Goal: Task Accomplishment & Management: Complete application form

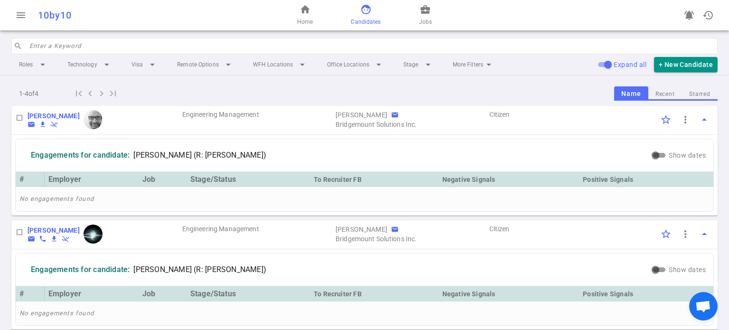
scroll to position [255, 0]
click at [679, 64] on button "+ New Candidate" at bounding box center [686, 65] width 64 height 16
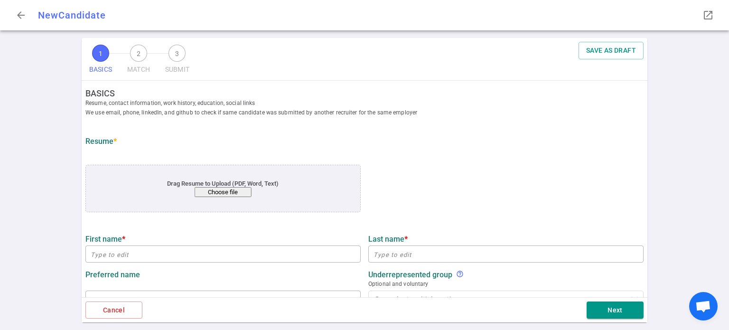
click at [228, 188] on button "Choose file" at bounding box center [223, 192] width 57 height 10
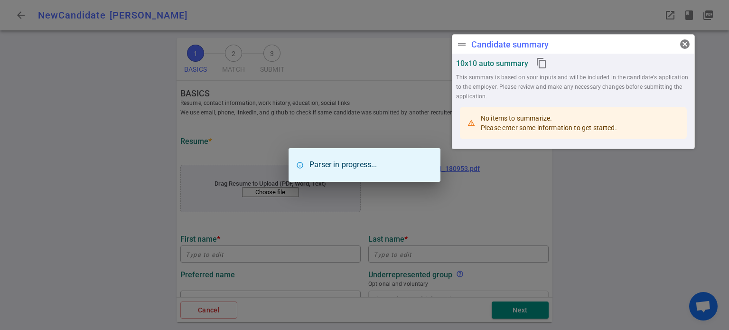
type input "Benji"
type input "[GEOGRAPHIC_DATA]"
type input "[EMAIL_ADDRESS][DOMAIN_NAME]"
type input "[PHONE_NUMBER]"
type input "[URL][DOMAIN_NAME]"
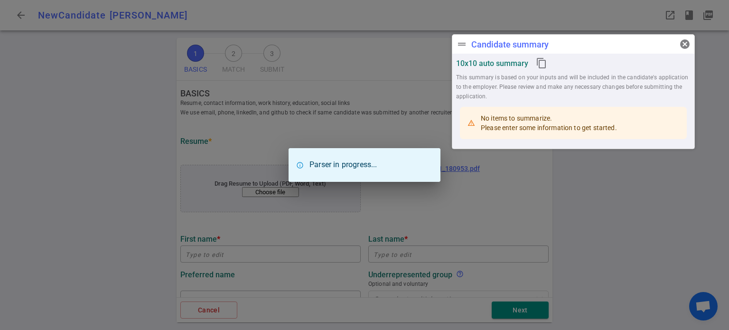
type input "[URL][DOMAIN_NAME]"
type textarea "[DOMAIN_NAME]"
type input "[DOMAIN_NAME]"
type textarea "Tech Lead"
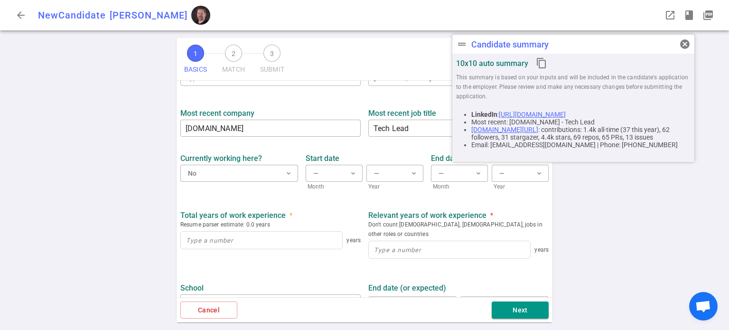
scroll to position [377, 0]
click at [235, 239] on input at bounding box center [261, 239] width 161 height 17
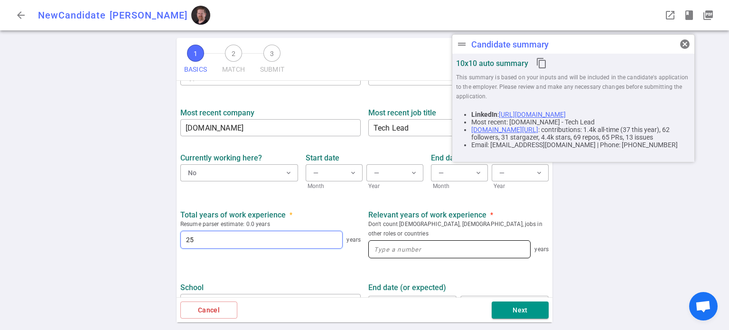
type input "25"
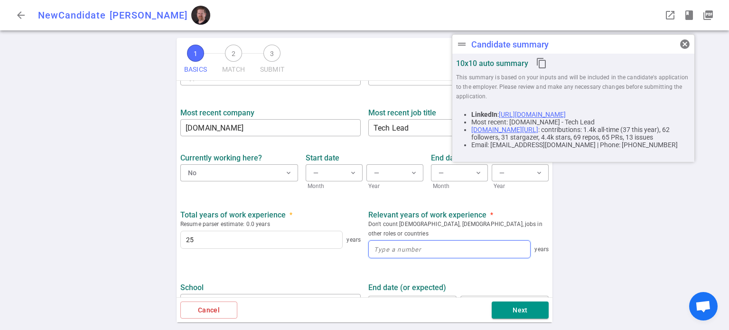
click at [395, 241] on input at bounding box center [449, 249] width 161 height 17
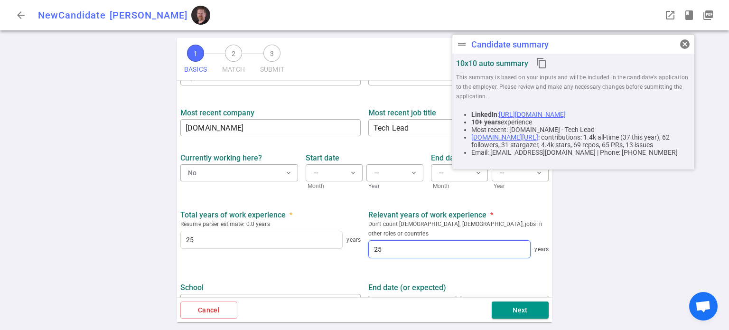
type input "25"
click at [329, 260] on ul "BASICS Resume, contact information, work history, education, social links We us…" at bounding box center [365, 37] width 376 height 669
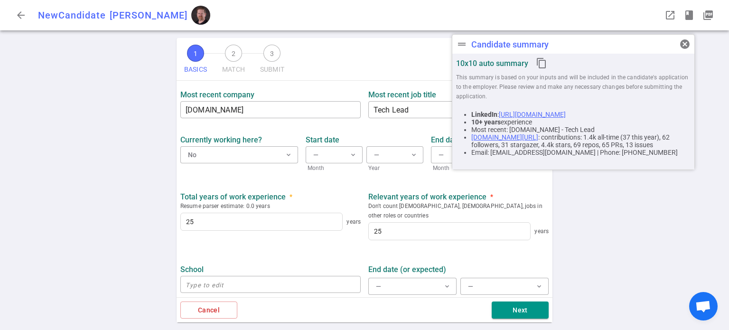
scroll to position [395, 0]
click at [245, 220] on input "25" at bounding box center [261, 222] width 161 height 17
type input "25"
click at [397, 223] on input "25" at bounding box center [449, 231] width 161 height 17
type input "25"
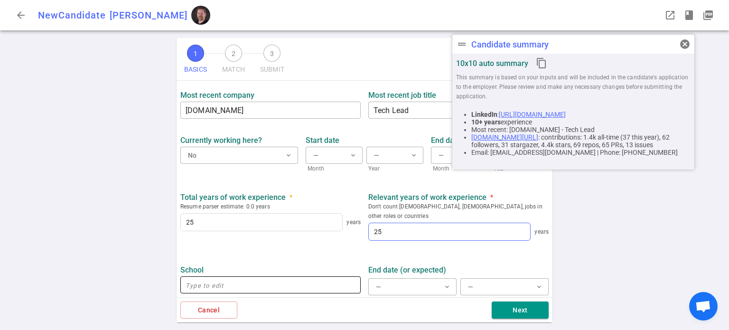
click at [269, 277] on input "text" at bounding box center [270, 284] width 180 height 15
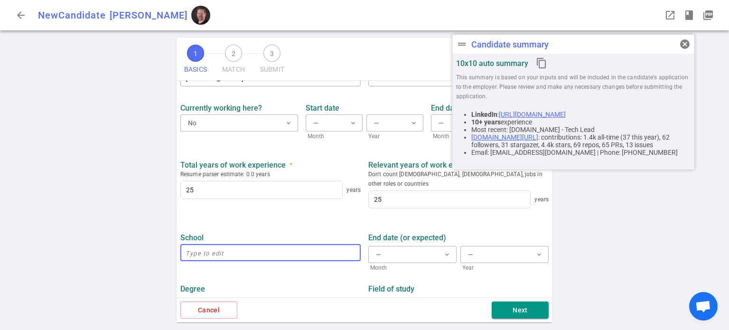
scroll to position [427, 0]
type input "[US_STATE][GEOGRAPHIC_DATA]"
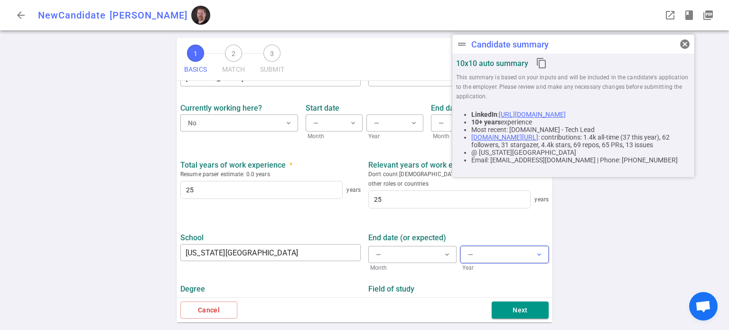
click at [483, 246] on button "— expand_more" at bounding box center [505, 254] width 88 height 17
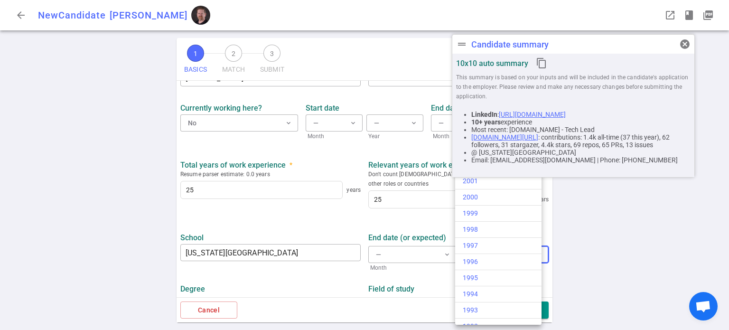
scroll to position [393, 0]
click at [479, 205] on div "1999" at bounding box center [498, 210] width 71 height 10
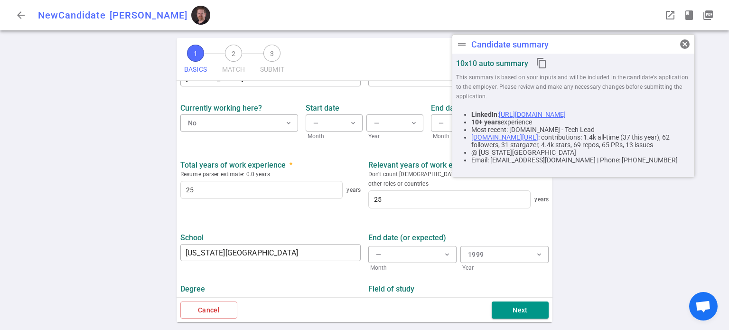
scroll to position [443, 0]
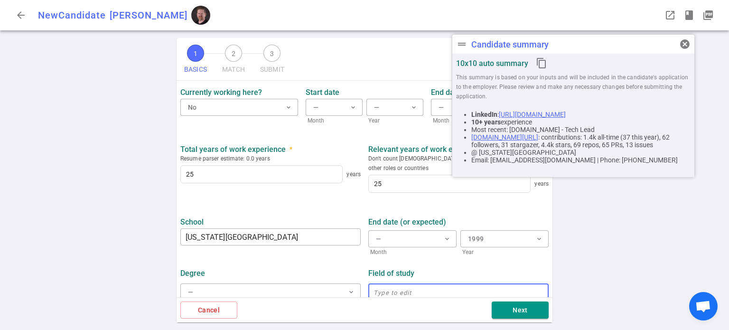
click at [422, 284] on input "text" at bounding box center [458, 291] width 180 height 15
type input "Computer Engineering"
click at [517, 303] on button "Next" at bounding box center [520, 310] width 57 height 18
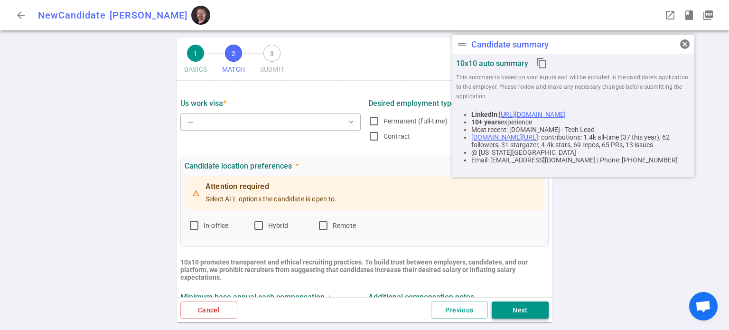
scroll to position [0, 0]
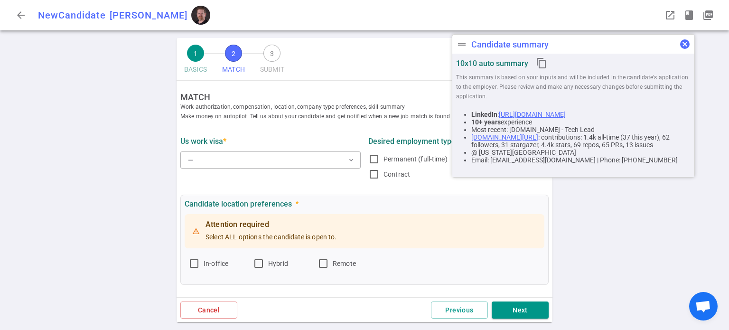
click at [685, 47] on span "cancel" at bounding box center [684, 43] width 11 height 11
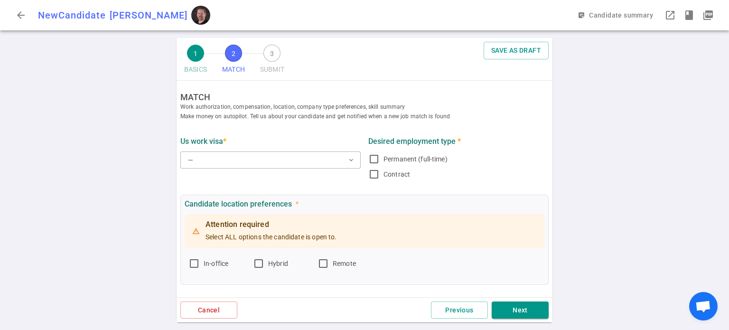
click at [685, 47] on div "1 BASICS 2 MATCH 3 SUBMIT SAVE AS DRAFT MATCH Work authorization, compensation,…" at bounding box center [364, 184] width 729 height 292
click at [303, 158] on button "— expand_more" at bounding box center [270, 159] width 180 height 17
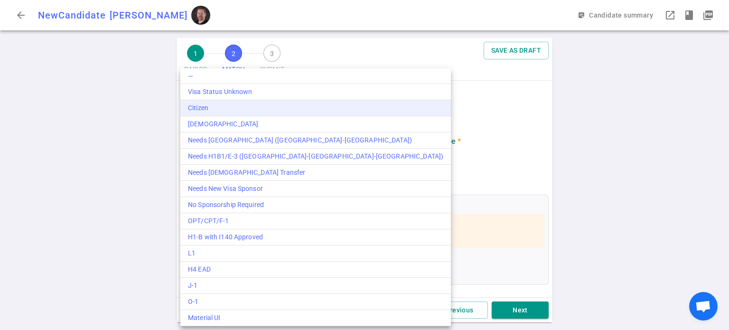
click at [215, 105] on div "Citizen" at bounding box center [315, 108] width 255 height 10
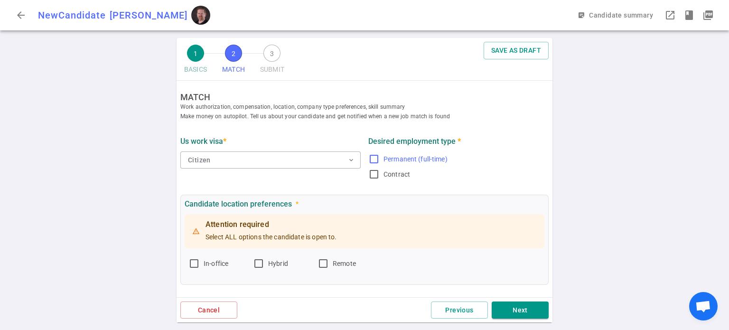
click at [374, 158] on input "Permanent (full-time)" at bounding box center [373, 158] width 11 height 11
checkbox input "true"
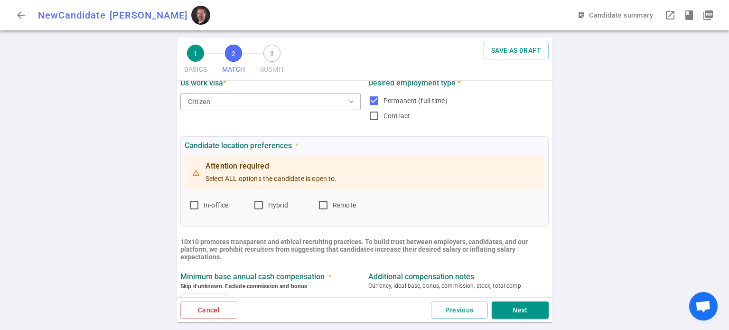
scroll to position [59, 0]
click at [258, 207] on input "Hybrid" at bounding box center [258, 204] width 11 height 11
checkbox input "true"
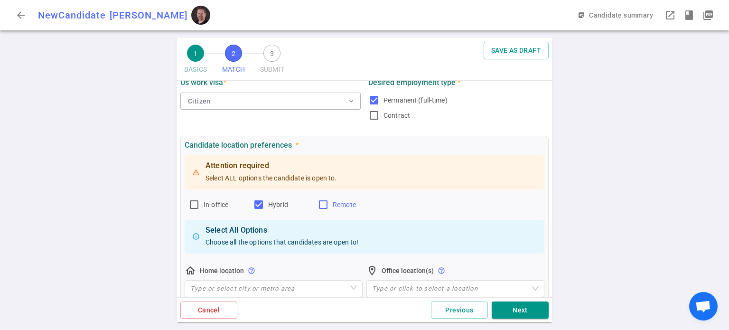
click at [322, 205] on input "Remote" at bounding box center [323, 204] width 11 height 11
checkbox input "true"
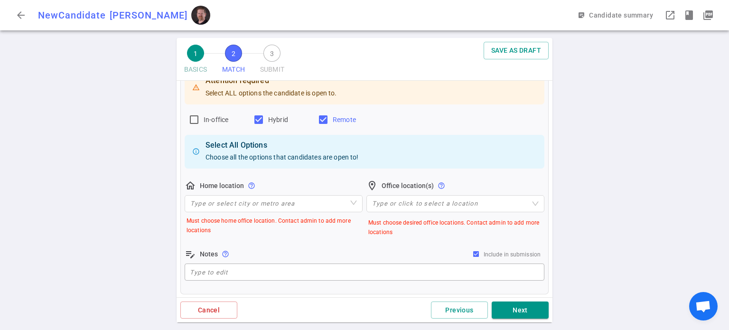
scroll to position [144, 0]
click at [322, 205] on input "search" at bounding box center [273, 203] width 167 height 16
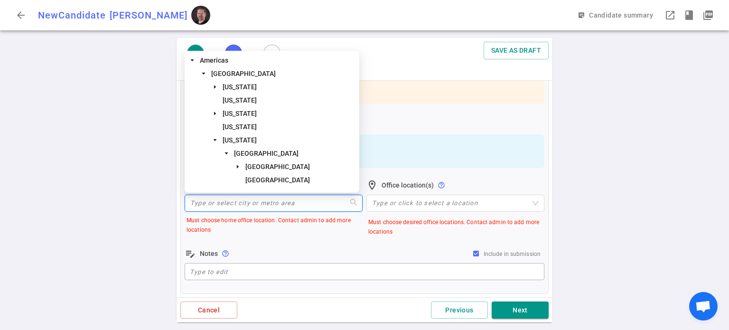
click at [393, 74] on div "1 BASICS 2 MATCH 3 SUBMIT SAVE AS DRAFT" at bounding box center [365, 59] width 376 height 43
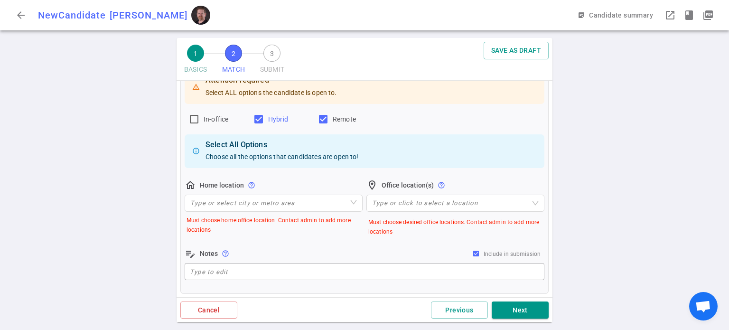
click at [262, 119] on input "Hybrid" at bounding box center [258, 118] width 11 height 11
checkbox input "false"
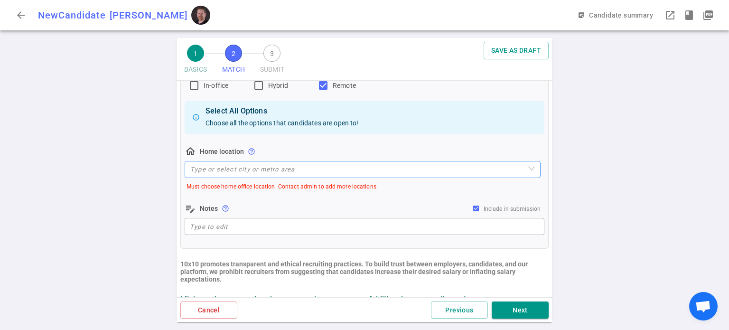
scroll to position [179, 0]
click at [340, 170] on input "search" at bounding box center [362, 169] width 345 height 16
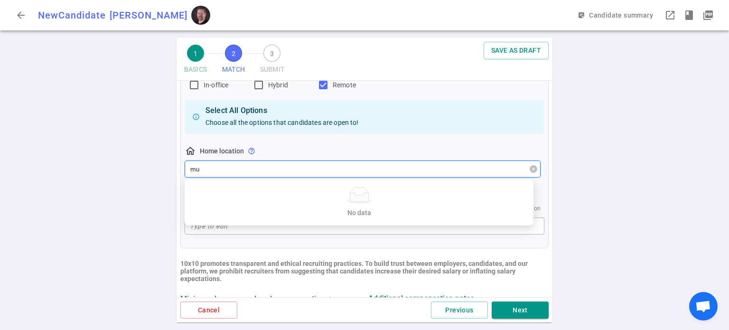
type input "m"
type input "tenn"
click at [256, 213] on span "[US_STATE]" at bounding box center [376, 215] width 311 height 11
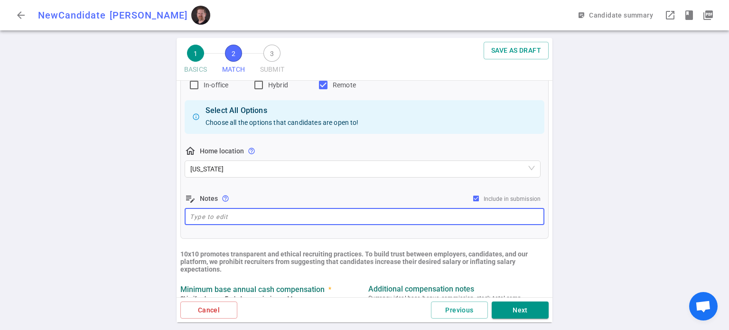
click at [256, 213] on textarea at bounding box center [364, 216] width 349 height 11
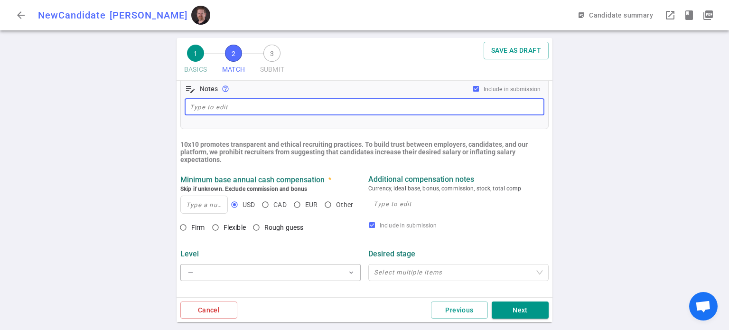
scroll to position [289, 0]
click at [208, 208] on input at bounding box center [204, 204] width 47 height 17
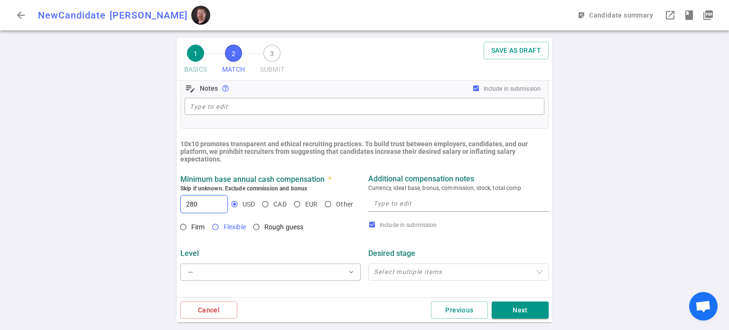
type input "280"
click at [216, 230] on input "Flexible" at bounding box center [215, 227] width 16 height 16
radio input "true"
click at [435, 202] on textarea at bounding box center [459, 203] width 170 height 11
type textarea "H"
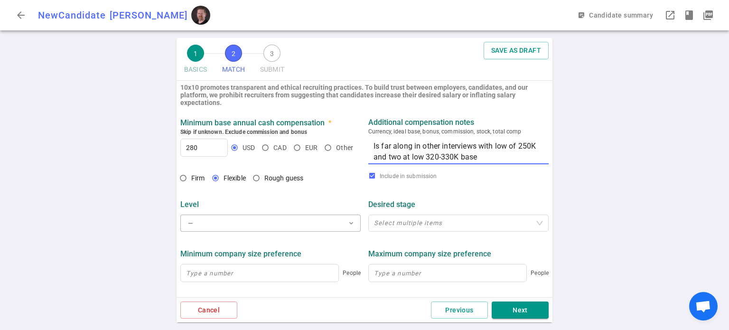
scroll to position [347, 0]
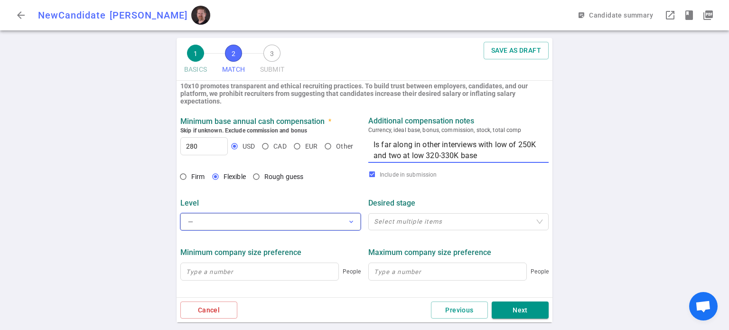
type textarea "Is far along in other interviews with low of 250K and two at low 320-330K base"
click at [316, 225] on button "— expand_more" at bounding box center [270, 221] width 180 height 17
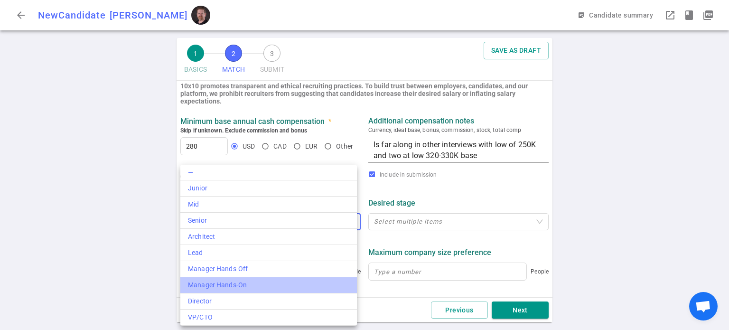
click at [243, 281] on div "Manager Hands-On" at bounding box center [268, 285] width 161 height 10
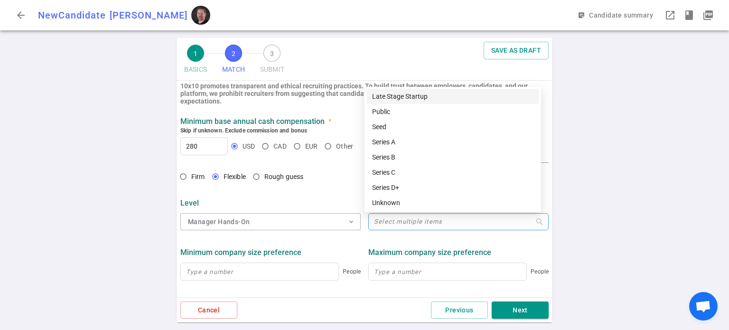
click at [428, 217] on div "Select multiple items" at bounding box center [458, 221] width 180 height 17
click at [393, 143] on div "Series A" at bounding box center [452, 142] width 161 height 10
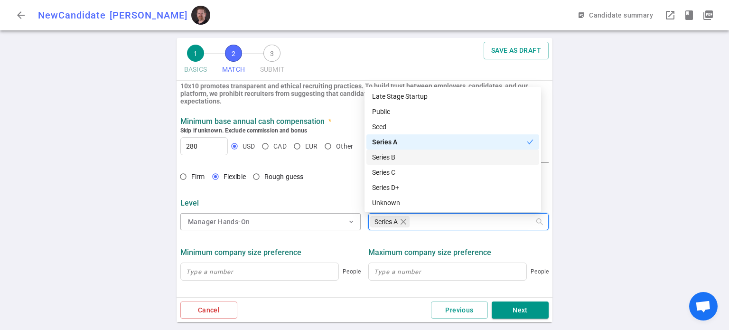
click at [392, 155] on div "Series B" at bounding box center [452, 157] width 161 height 10
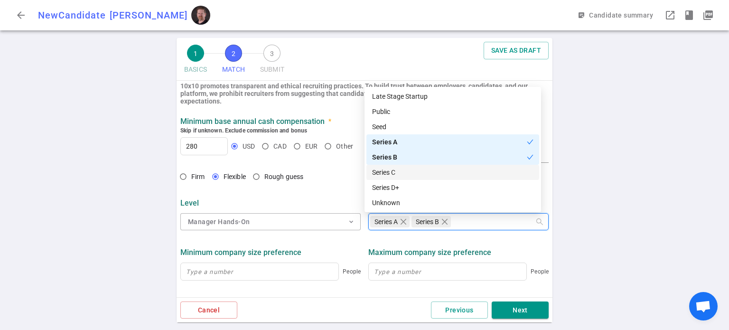
click at [390, 170] on div "Series C" at bounding box center [452, 172] width 161 height 10
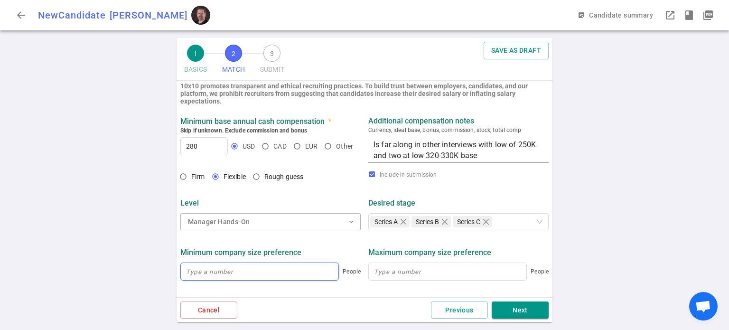
click at [289, 277] on input at bounding box center [260, 271] width 158 height 17
type input "20"
click at [408, 274] on input at bounding box center [448, 271] width 158 height 17
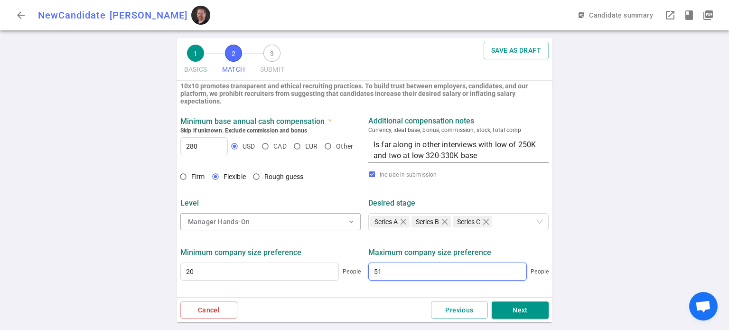
type input "5"
type input "1,000"
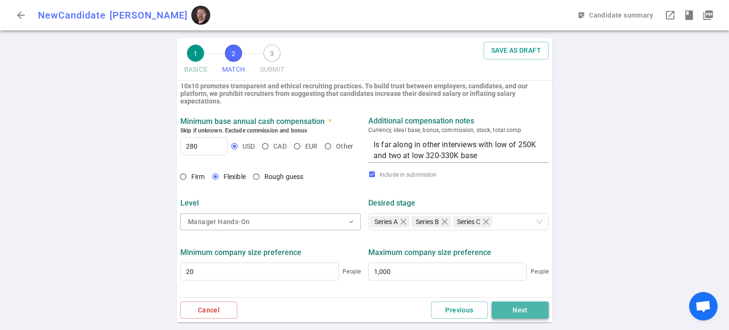
click at [519, 313] on button "Next" at bounding box center [520, 310] width 57 height 18
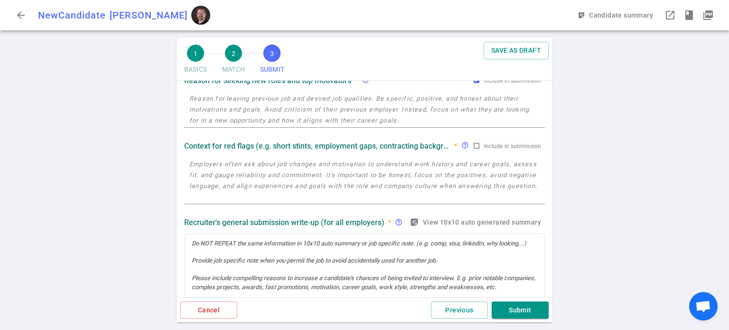
scroll to position [0, 0]
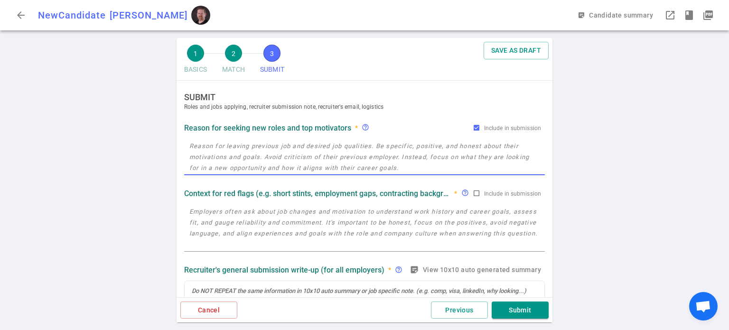
click at [311, 151] on textarea at bounding box center [364, 157] width 350 height 33
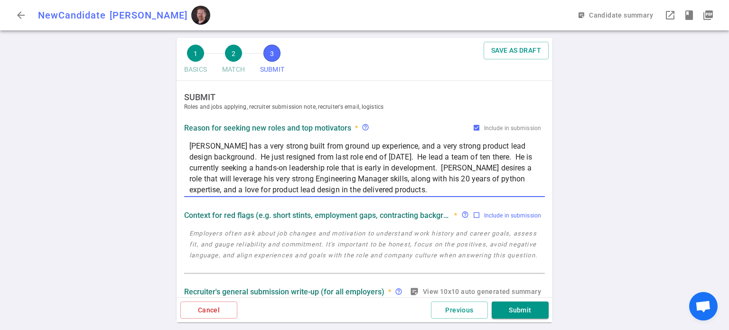
type textarea "[PERSON_NAME] has a very strong built from ground up experience, and a very str…"
click at [473, 218] on input "Include in submission" at bounding box center [477, 215] width 8 height 8
checkbox input "true"
click at [330, 230] on textarea at bounding box center [364, 250] width 350 height 44
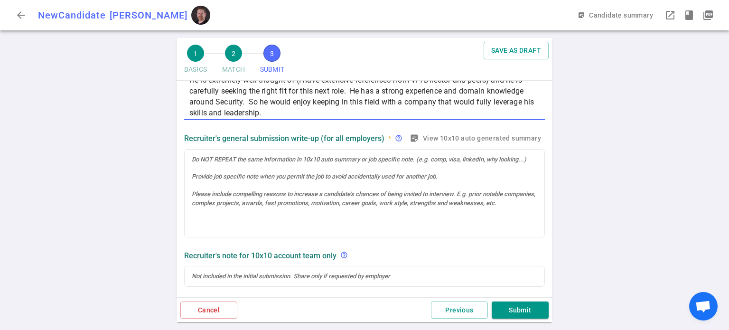
scroll to position [187, 0]
type textarea "[PERSON_NAME] has always stayed for 3-6 years a time in all roles with the curr…"
click at [410, 136] on icon "sticky_note_2" at bounding box center [414, 137] width 9 height 9
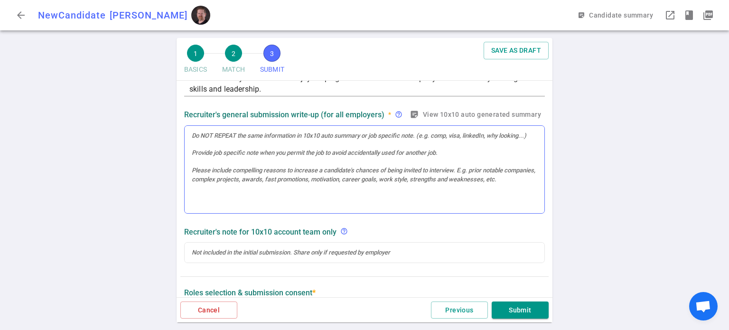
scroll to position [211, 0]
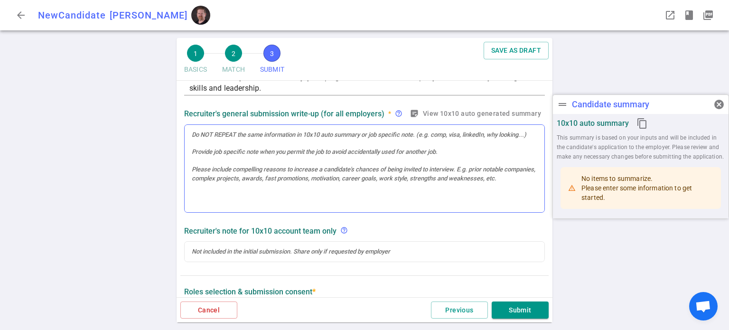
click at [287, 135] on div at bounding box center [365, 135] width 346 height 9
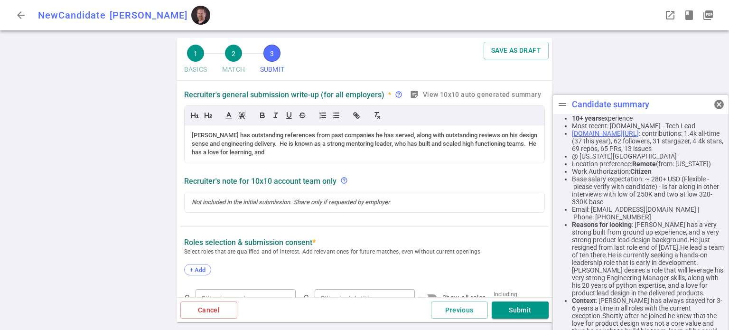
scroll to position [87, 0]
click at [344, 158] on div "[PERSON_NAME] has outstanding references from past companies he has served, alo…" at bounding box center [365, 144] width 360 height 38
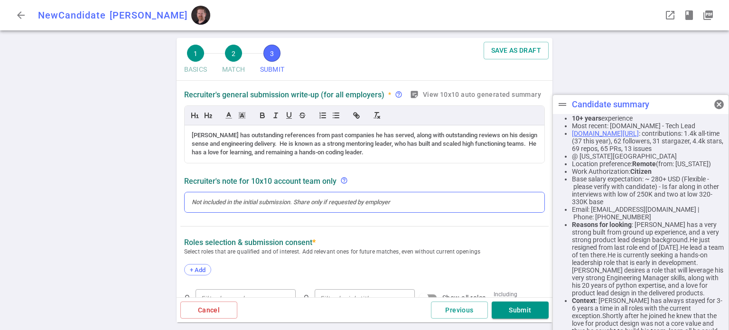
scroll to position [230, 0]
click at [261, 199] on div at bounding box center [365, 202] width 346 height 9
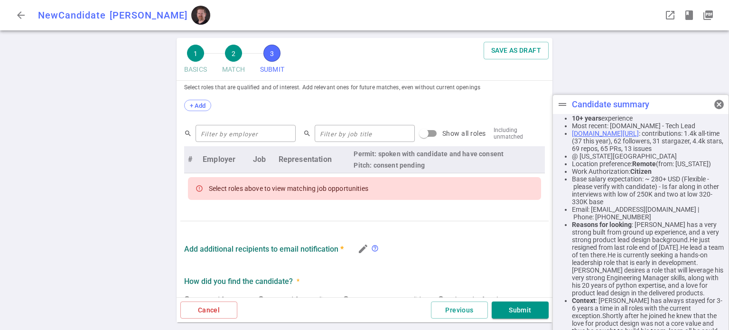
scroll to position [429, 0]
click at [199, 107] on span "+ Add" at bounding box center [198, 105] width 22 height 7
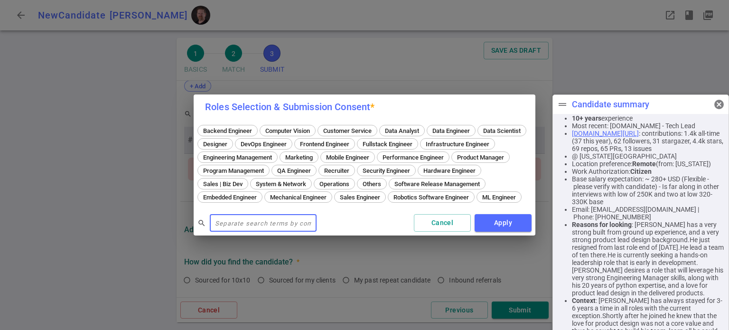
scroll to position [410, 0]
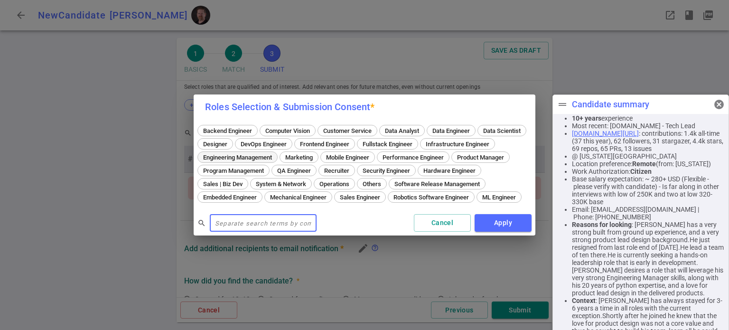
click at [275, 154] on span "Engineering Management" at bounding box center [237, 157] width 75 height 7
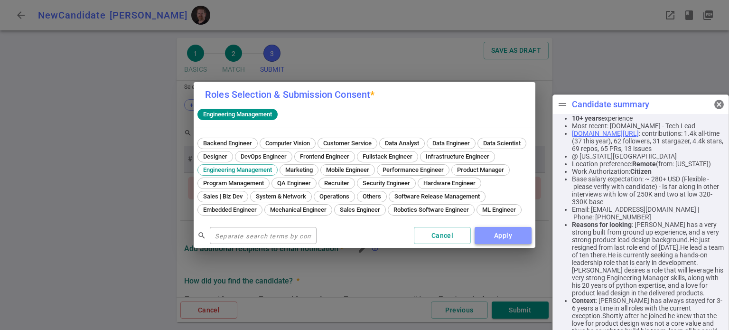
click at [515, 240] on button "Apply" at bounding box center [503, 236] width 57 height 18
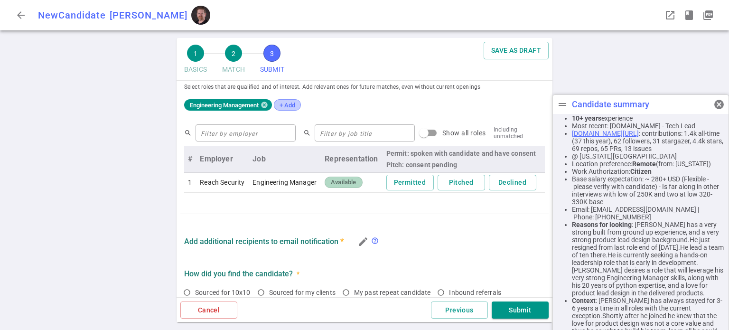
click at [289, 104] on span "+ Add" at bounding box center [287, 105] width 22 height 7
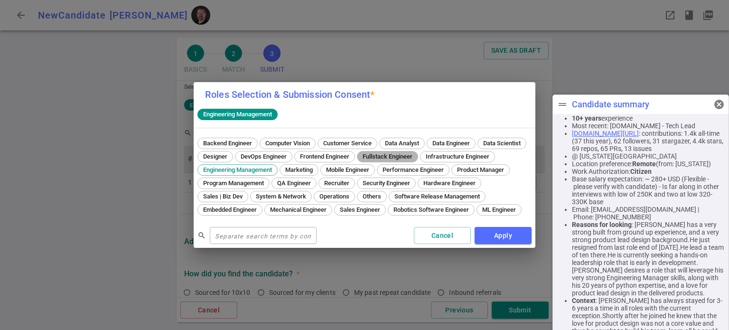
click at [416, 153] on span "Fullstack Engineer" at bounding box center [387, 156] width 57 height 7
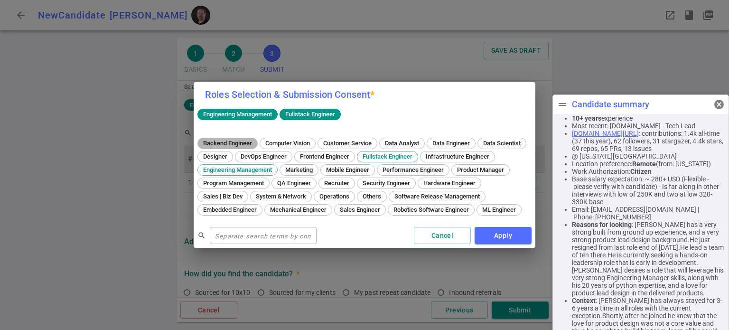
click at [234, 140] on span "Backend Engineer" at bounding box center [228, 143] width 56 height 7
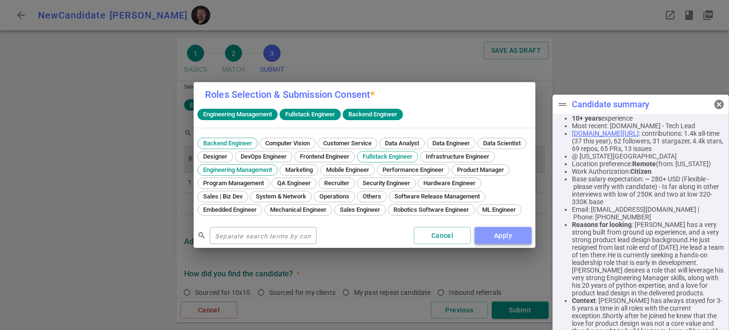
click at [503, 237] on button "Apply" at bounding box center [503, 236] width 57 height 18
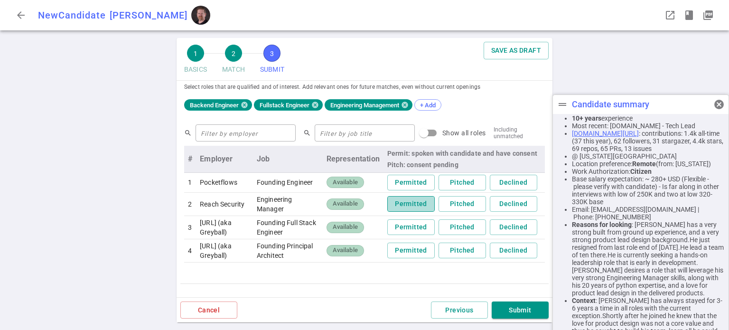
click at [408, 207] on button "Permitted" at bounding box center [410, 204] width 47 height 16
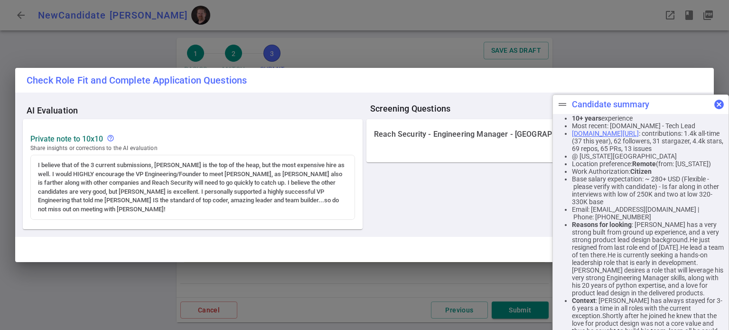
click at [718, 108] on span "cancel" at bounding box center [719, 104] width 11 height 11
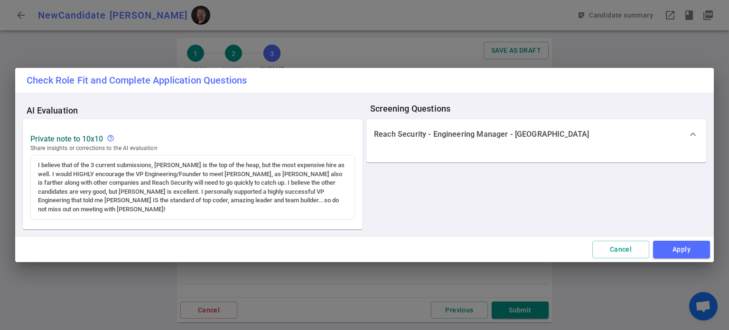
click at [718, 108] on div "Check Role Fit and Complete Application Questions AI Evaluation Private Note to…" at bounding box center [364, 165] width 729 height 330
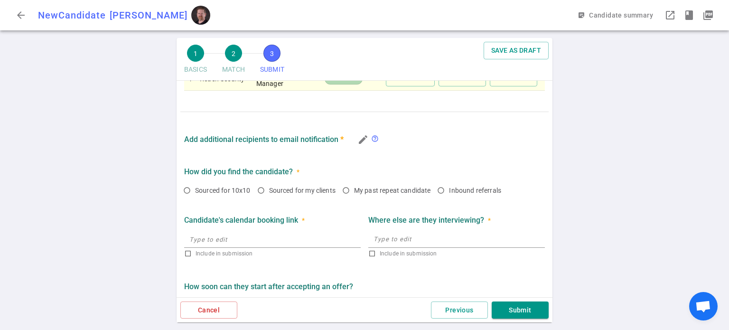
scroll to position [583, 0]
click at [185, 198] on input "Sourced for 10x10" at bounding box center [187, 189] width 16 height 16
radio input "true"
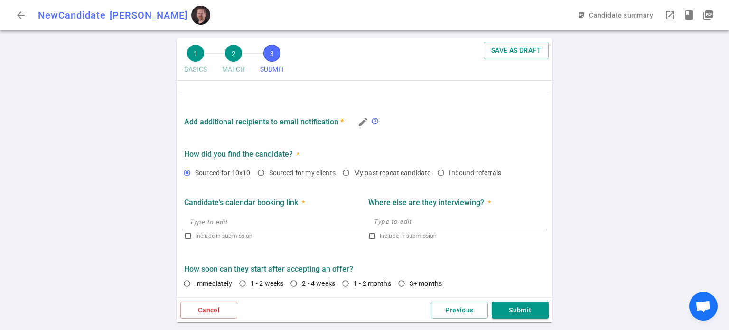
scroll to position [612, 0]
click at [410, 221] on textarea at bounding box center [457, 221] width 166 height 11
type textarea "A few other companies at this time"
click at [368, 236] on input "Include in submission" at bounding box center [372, 236] width 8 height 8
checkbox input "true"
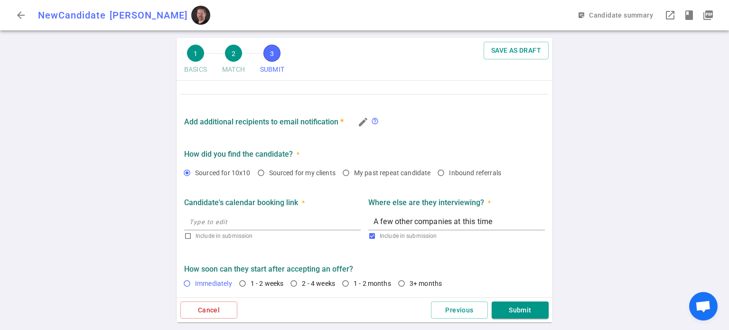
click at [189, 284] on input "Immediately" at bounding box center [187, 283] width 16 height 16
radio input "true"
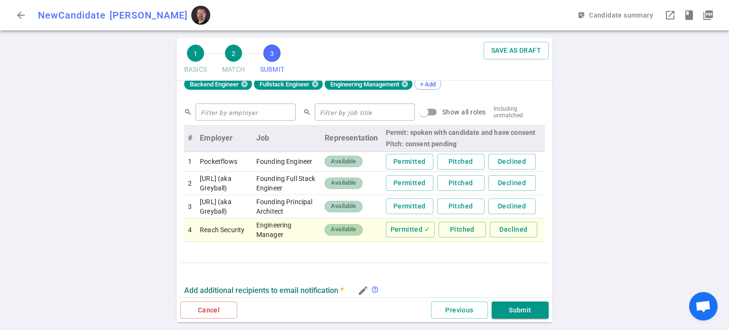
scroll to position [431, 0]
click at [530, 312] on button "Submit" at bounding box center [520, 310] width 57 height 18
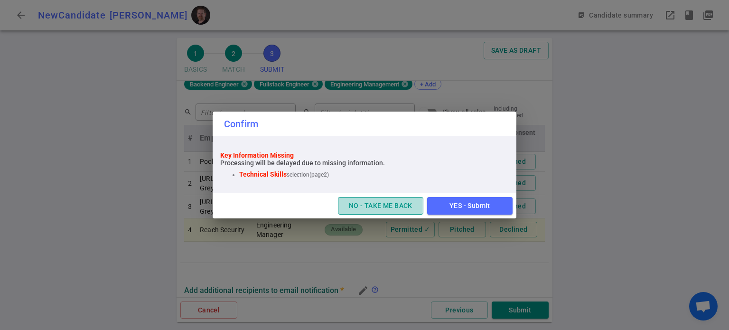
click at [395, 207] on button "NO - TAKE ME BACK" at bounding box center [380, 206] width 85 height 18
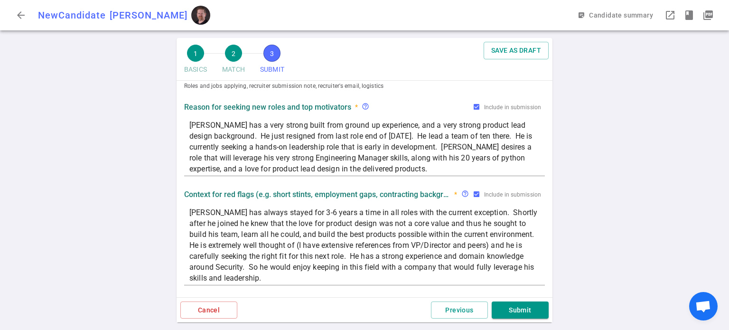
scroll to position [0, 0]
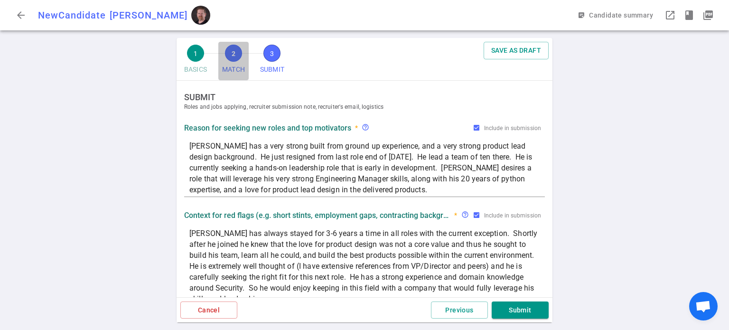
click at [236, 58] on span "2" at bounding box center [233, 53] width 17 height 17
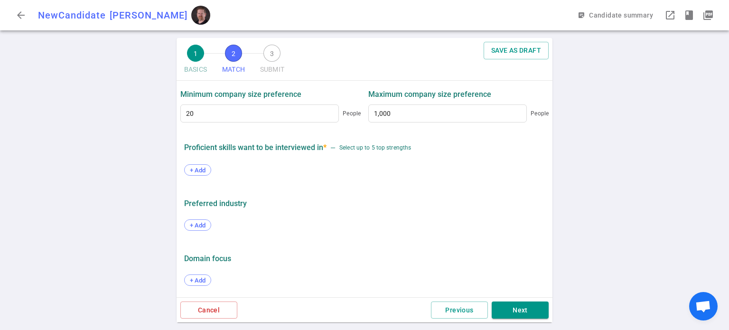
scroll to position [505, 0]
click at [196, 169] on span "+ Add" at bounding box center [198, 170] width 22 height 7
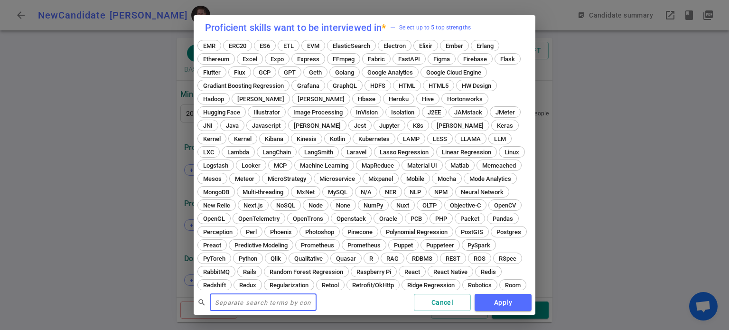
scroll to position [199, 0]
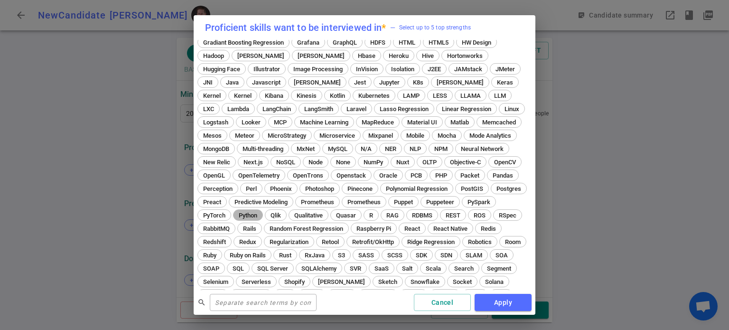
click at [261, 217] on span "Python" at bounding box center [248, 215] width 25 height 7
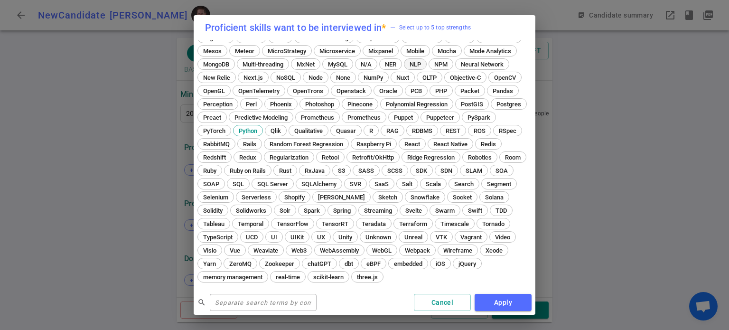
scroll to position [339, 0]
click at [236, 234] on span "TypeScript" at bounding box center [218, 237] width 36 height 7
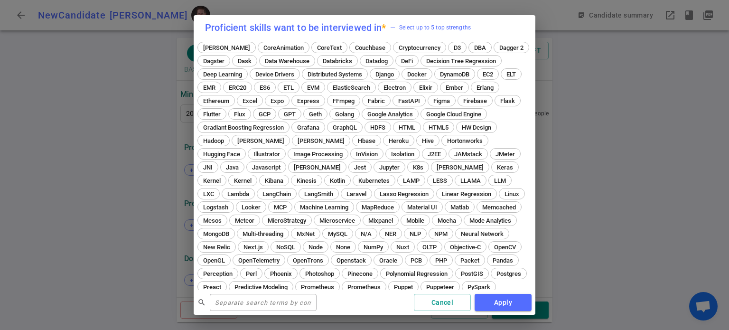
scroll to position [156, 0]
click at [249, 170] on span "Javascript" at bounding box center [266, 167] width 35 height 7
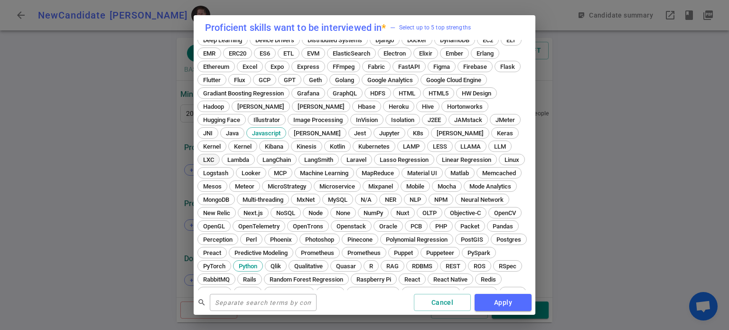
scroll to position [190, 0]
click at [330, 84] on div "Golang" at bounding box center [345, 80] width 30 height 11
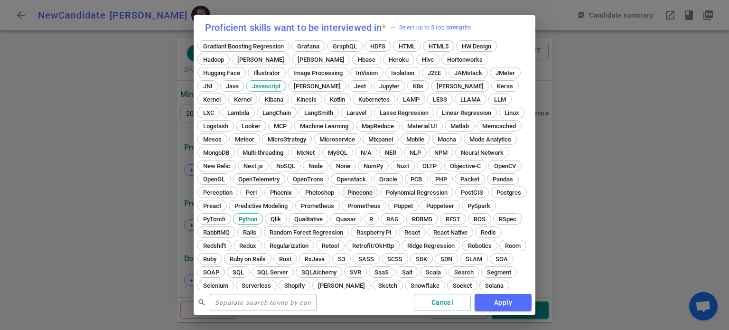
scroll to position [239, 0]
click at [424, 229] on span "React" at bounding box center [412, 230] width 22 height 7
click at [511, 300] on button "Apply" at bounding box center [503, 303] width 57 height 18
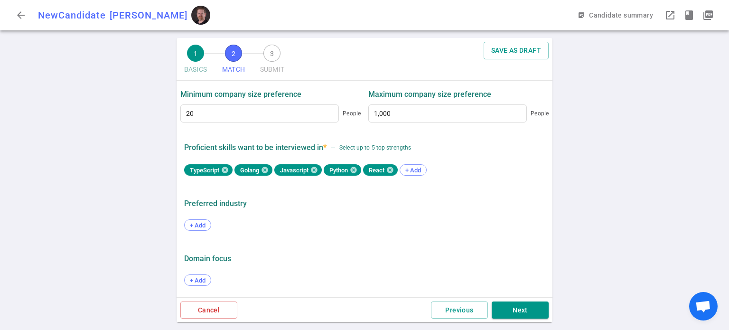
scroll to position [506, 0]
click at [187, 224] on span "+ Add" at bounding box center [198, 225] width 22 height 7
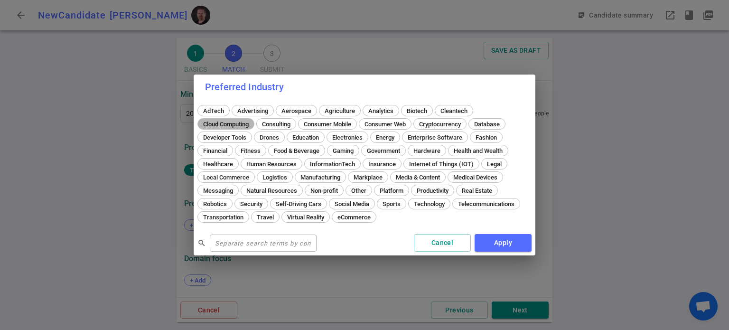
click at [226, 125] on span "Cloud Computing" at bounding box center [226, 124] width 52 height 7
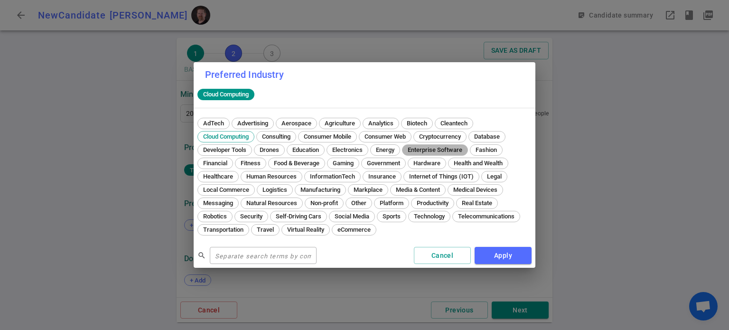
click at [435, 151] on span "Enterprise Software" at bounding box center [435, 149] width 61 height 7
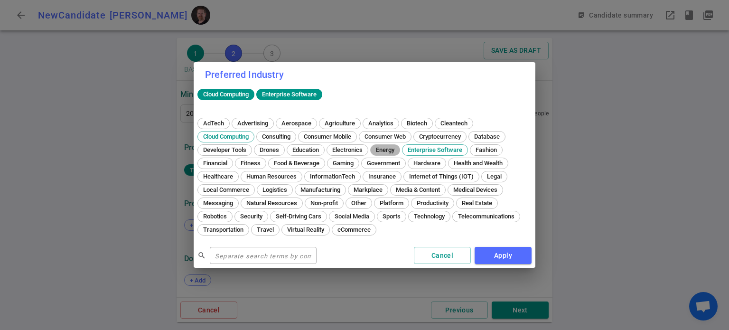
click at [389, 148] on span "Energy" at bounding box center [385, 149] width 25 height 7
click at [234, 153] on span "Developer Tools" at bounding box center [225, 149] width 50 height 7
click at [387, 202] on span "Platform" at bounding box center [392, 202] width 30 height 7
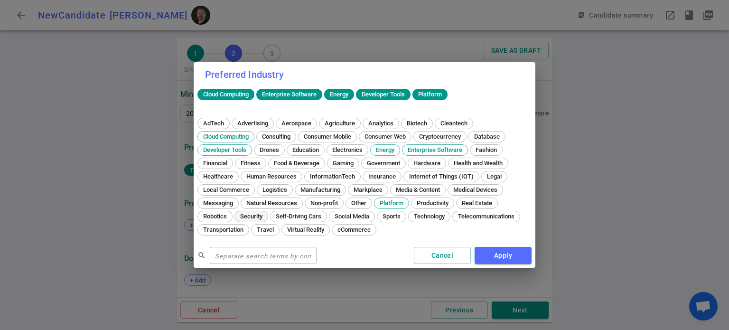
click at [250, 211] on div "Security" at bounding box center [252, 216] width 34 height 11
click at [503, 259] on button "Apply" at bounding box center [503, 256] width 57 height 18
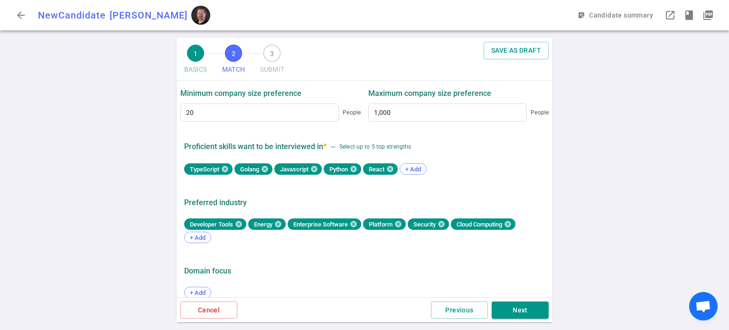
scroll to position [519, 0]
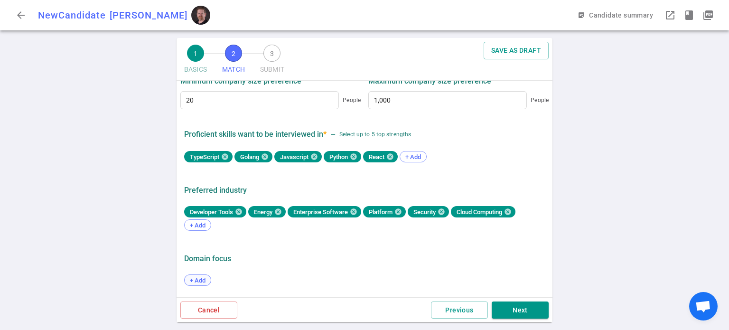
click at [202, 283] on span "+ Add" at bounding box center [198, 280] width 22 height 7
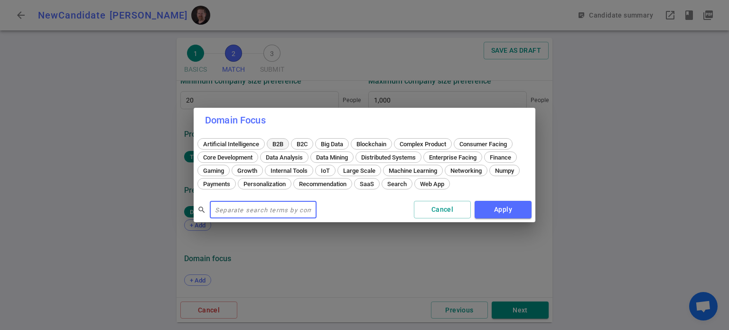
click at [279, 144] on span "B2B" at bounding box center [278, 144] width 18 height 7
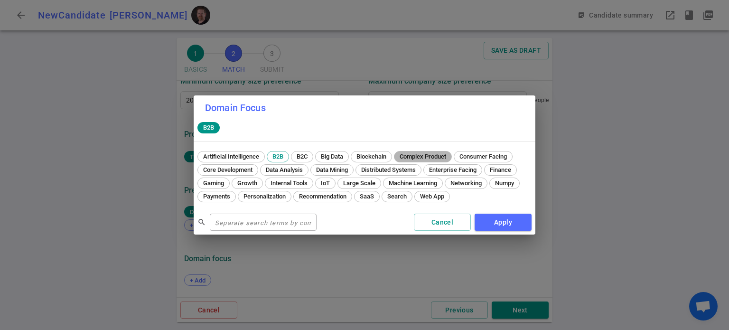
click at [427, 156] on span "Complex Product" at bounding box center [422, 156] width 53 height 7
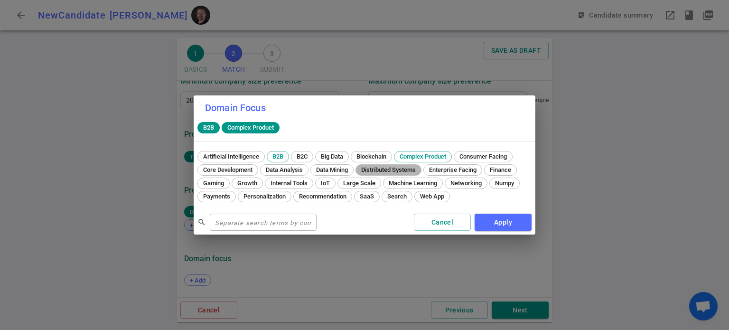
click at [399, 170] on span "Distributed Systems" at bounding box center [388, 169] width 61 height 7
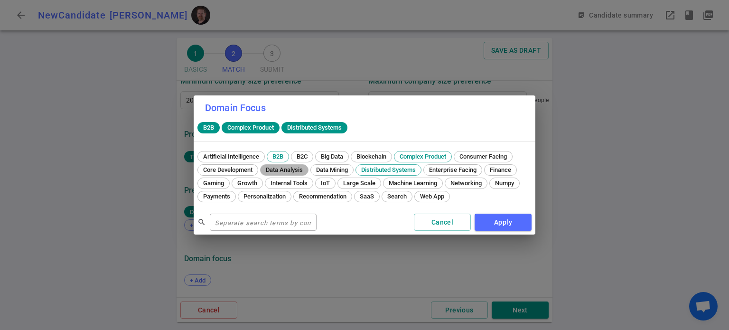
click at [285, 170] on span "Data Analysis" at bounding box center [285, 169] width 44 height 7
click at [224, 170] on span "Core Development" at bounding box center [228, 169] width 56 height 7
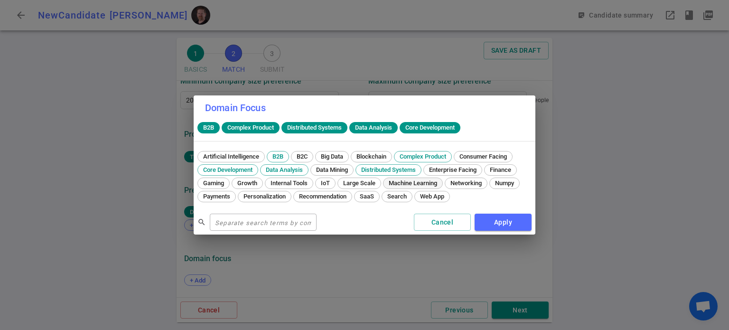
click at [399, 181] on span "Machine Learning" at bounding box center [413, 182] width 55 height 7
click at [452, 168] on span "Enterprise Facing" at bounding box center [453, 169] width 54 height 7
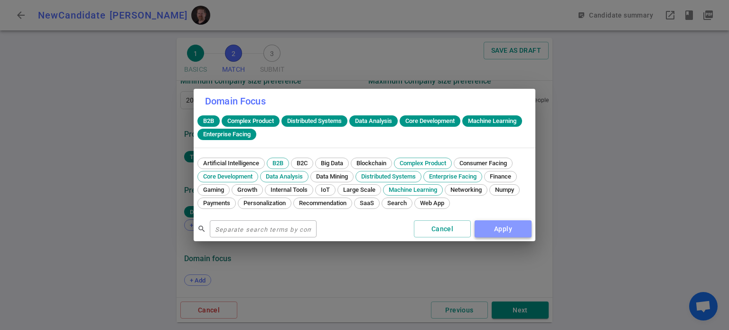
click at [509, 231] on button "Apply" at bounding box center [503, 229] width 57 height 18
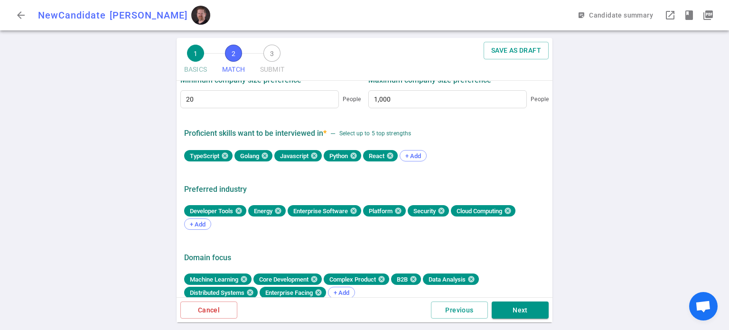
scroll to position [532, 0]
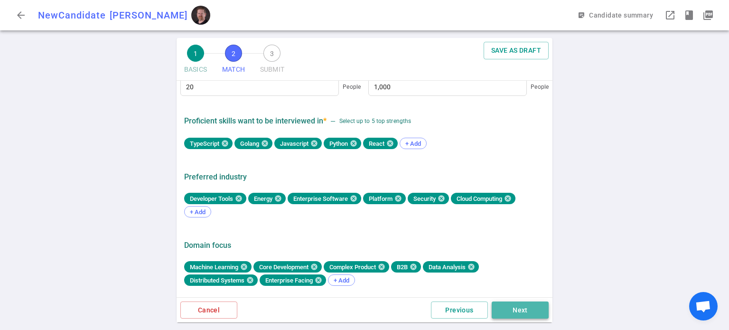
click at [524, 315] on button "Next" at bounding box center [520, 310] width 57 height 18
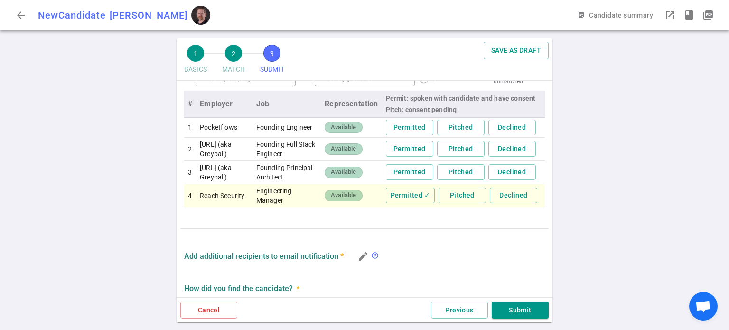
scroll to position [467, 0]
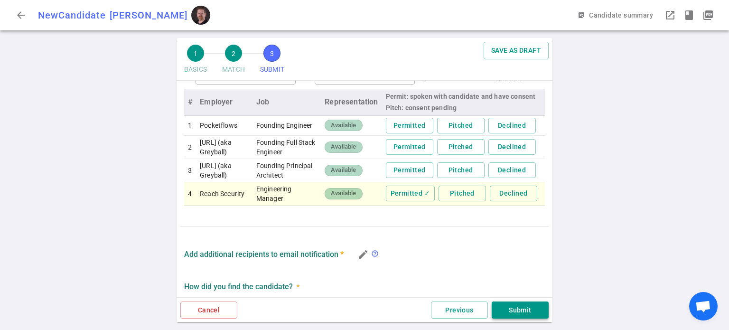
click at [518, 305] on button "Submit" at bounding box center [520, 310] width 57 height 18
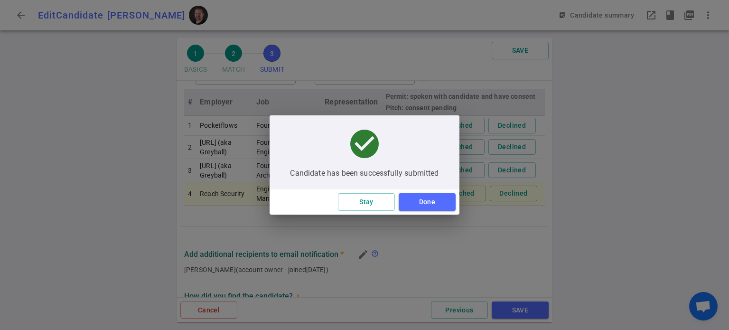
type textarea "[PERSON_NAME] has always stayed for 3-6 years a time in all roles with the curr…"
click at [435, 201] on button "Done" at bounding box center [427, 202] width 57 height 18
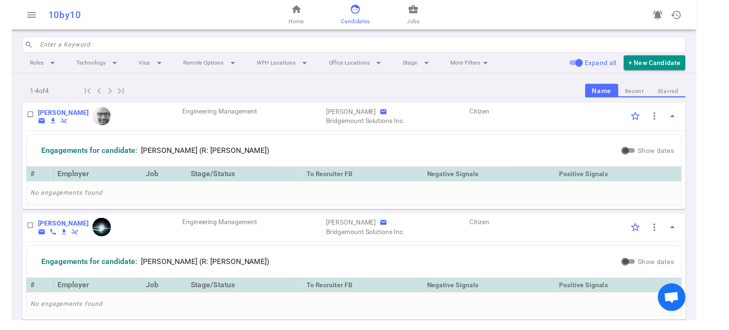
scroll to position [235, 0]
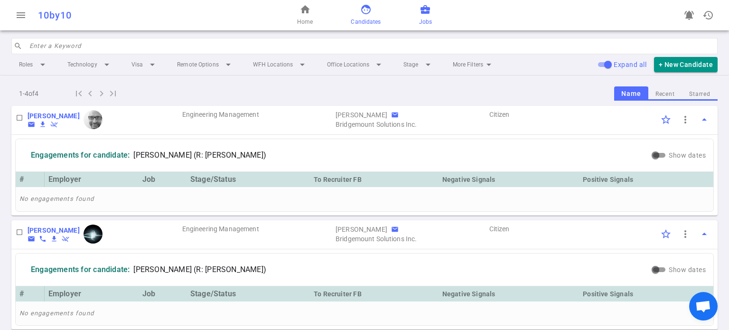
click at [420, 13] on span "business_center" at bounding box center [425, 9] width 11 height 11
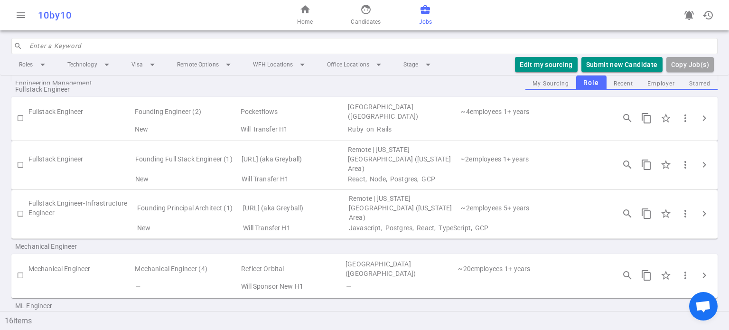
scroll to position [334, 0]
click at [549, 206] on span "chevron_right" at bounding box center [704, 211] width 11 height 11
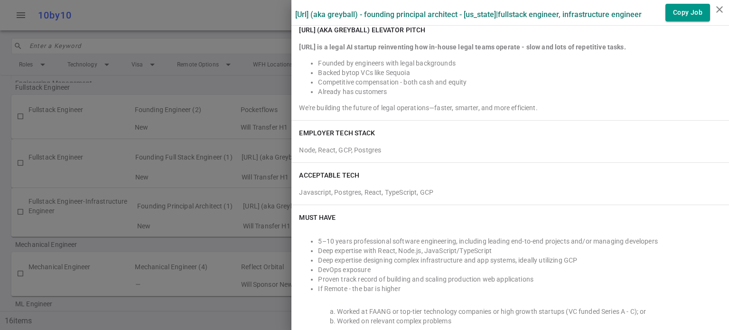
scroll to position [0, 0]
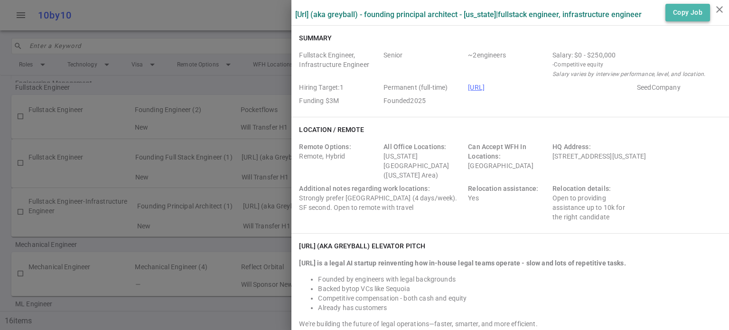
click at [549, 20] on button "Copy Job" at bounding box center [688, 13] width 45 height 18
